Goal: Obtain resource: Obtain resource

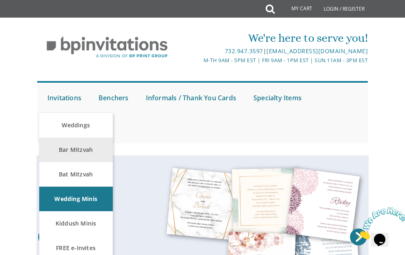
scroll to position [41, 0]
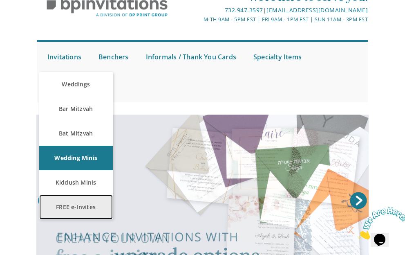
click at [66, 206] on link "FREE e-Invites" at bounding box center [76, 207] width 74 height 25
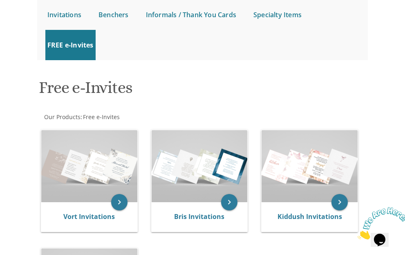
scroll to position [123, 0]
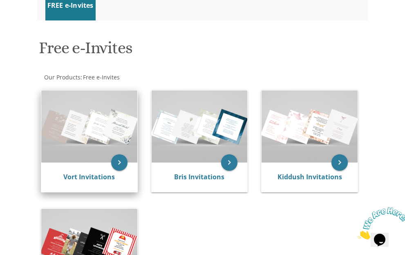
click at [91, 104] on img at bounding box center [89, 126] width 96 height 72
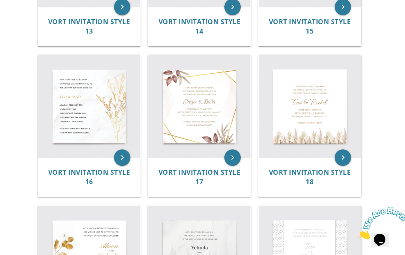
scroll to position [900, 0]
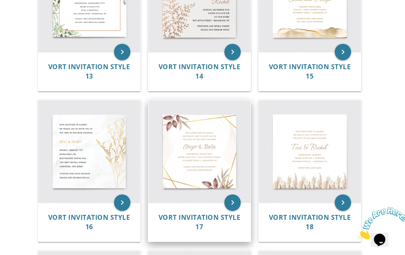
click at [210, 137] on img at bounding box center [200, 151] width 102 height 102
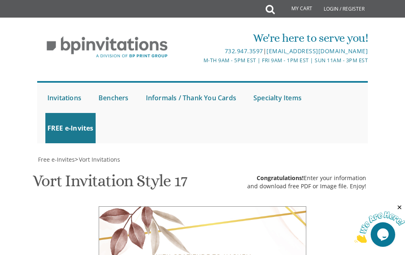
scroll to position [368, 0]
drag, startPoint x: 201, startPoint y: 142, endPoint x: 145, endPoint y: 141, distance: 56.1
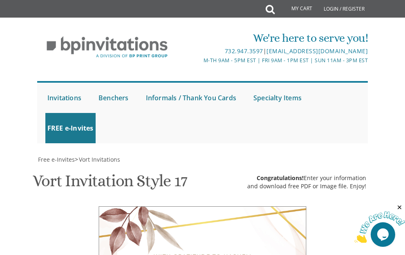
drag, startPoint x: 170, startPoint y: 143, endPoint x: 164, endPoint y: 143, distance: 6.5
type textarea "Yonah And Gella"
drag, startPoint x: 224, startPoint y: 165, endPoint x: 150, endPoint y: 155, distance: 74.7
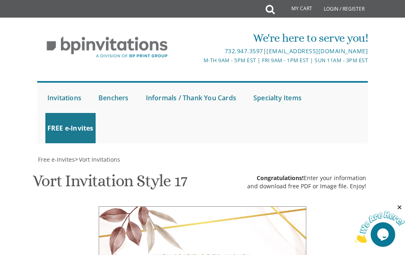
drag, startPoint x: 189, startPoint y: 173, endPoint x: 154, endPoint y: 171, distance: 35.3
drag, startPoint x: 237, startPoint y: 174, endPoint x: 180, endPoint y: 176, distance: 56.9
drag, startPoint x: 242, startPoint y: 182, endPoint x: 153, endPoint y: 184, distance: 89.6
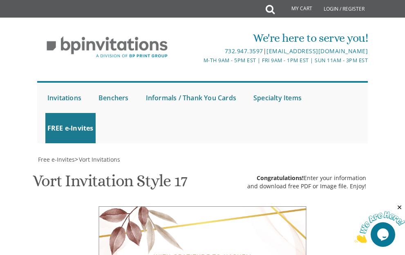
type textarea "Sunday September 28th 2:00 pm 40 Saddle River Rd"
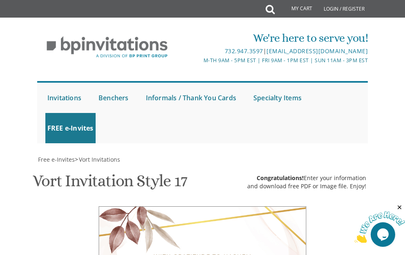
drag, startPoint x: 231, startPoint y: 205, endPoint x: 150, endPoint y: 206, distance: 81.0
drag, startPoint x: 203, startPoint y: 162, endPoint x: 191, endPoint y: 164, distance: 11.2
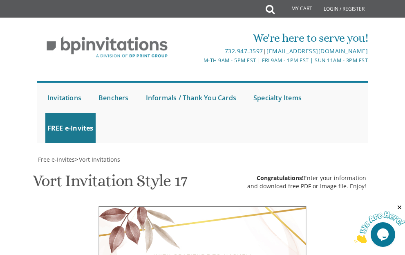
drag, startPoint x: 229, startPoint y: 173, endPoint x: 155, endPoint y: 168, distance: 74.2
type textarea "Rabbi & Mrs. Shai Nosson Marzel Mr. & Mrs. Yosef Yehuda Weber"
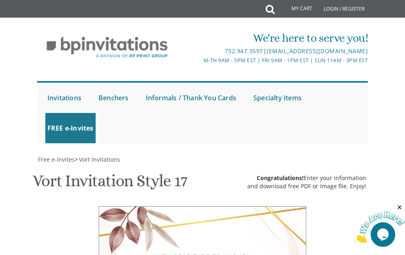
scroll to position [530, 0]
type input "esther.hager@gmail.com"
